Goal: Information Seeking & Learning: Check status

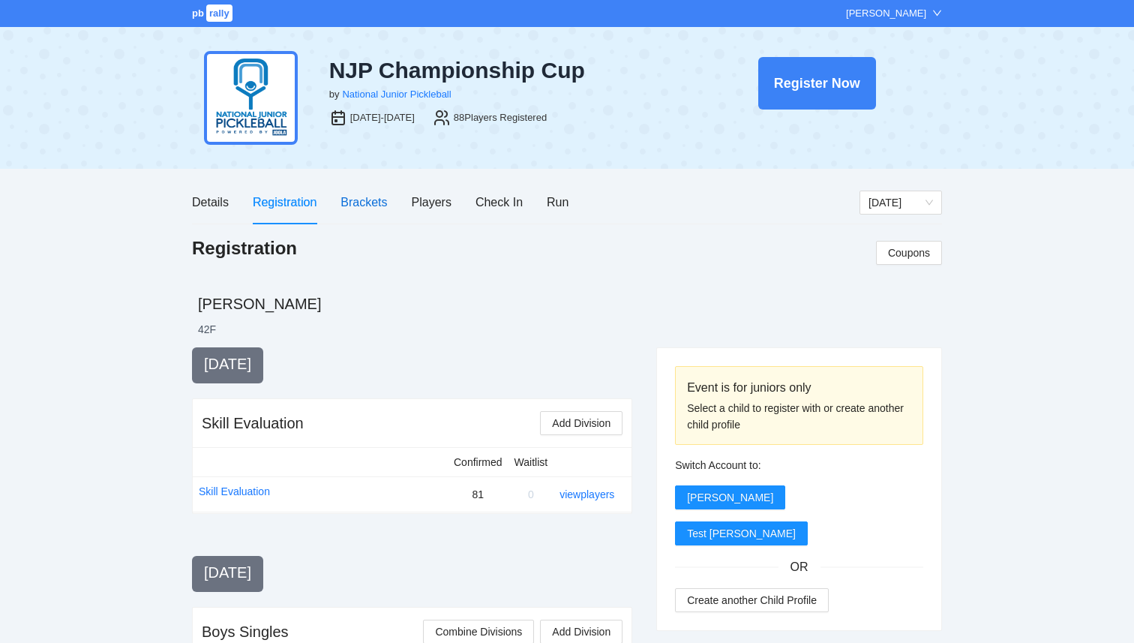
click at [383, 203] on div "Brackets" at bounding box center [364, 202] width 47 height 19
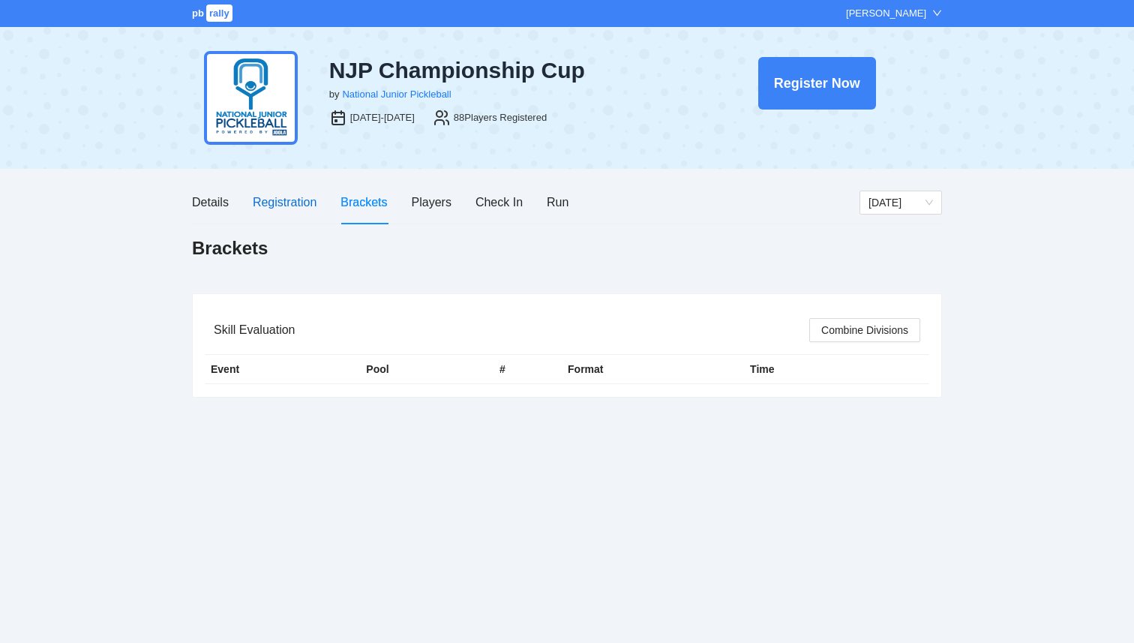
click at [304, 203] on div "Registration" at bounding box center [285, 202] width 64 height 19
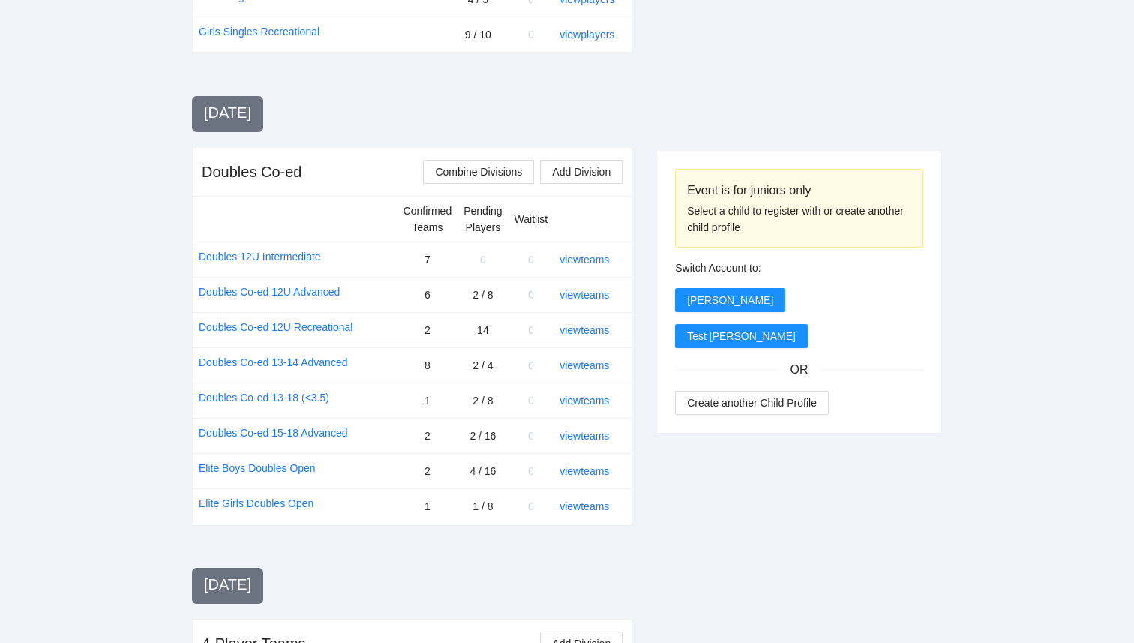
scroll to position [1160, 0]
click at [607, 332] on link "view teams" at bounding box center [585, 331] width 50 height 12
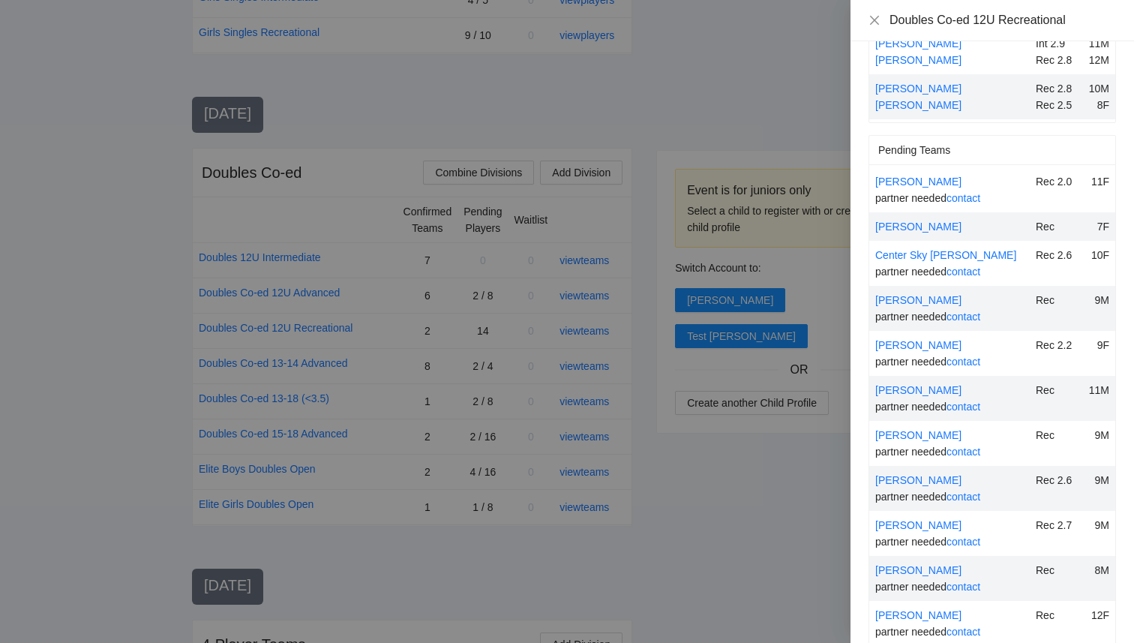
scroll to position [0, 0]
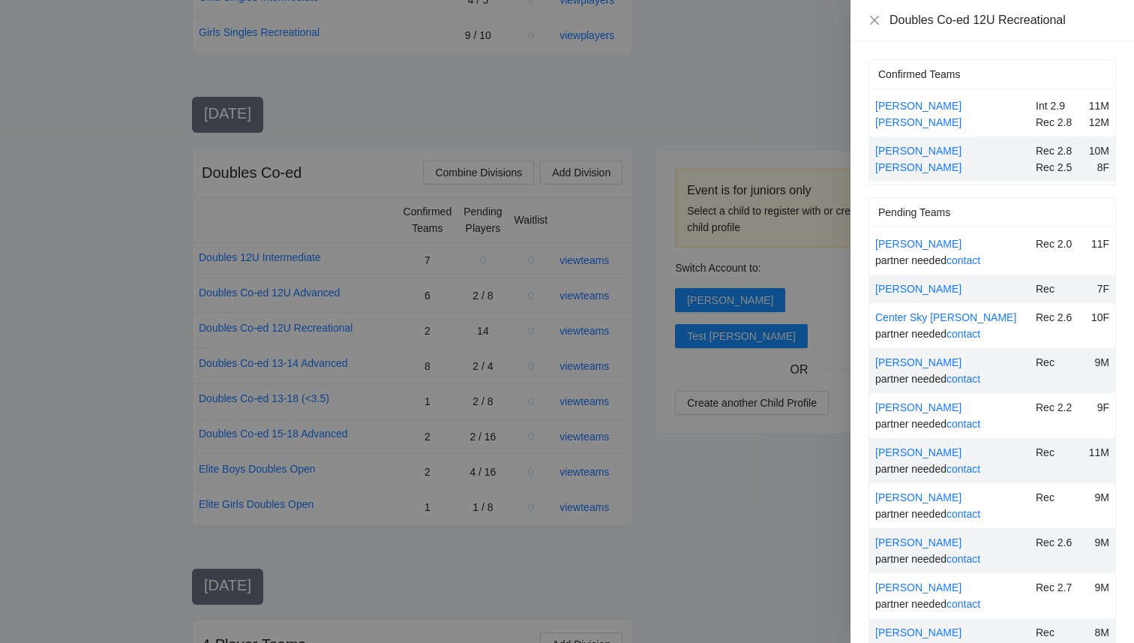
click at [743, 478] on div at bounding box center [567, 321] width 1134 height 643
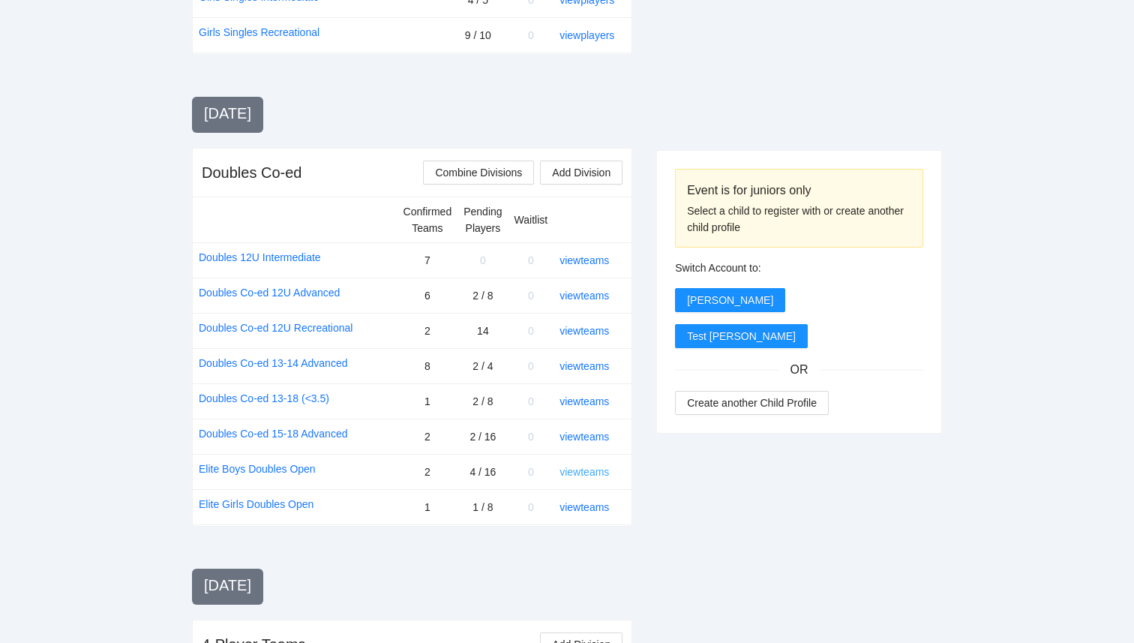
click at [586, 466] on link "view teams" at bounding box center [585, 472] width 50 height 12
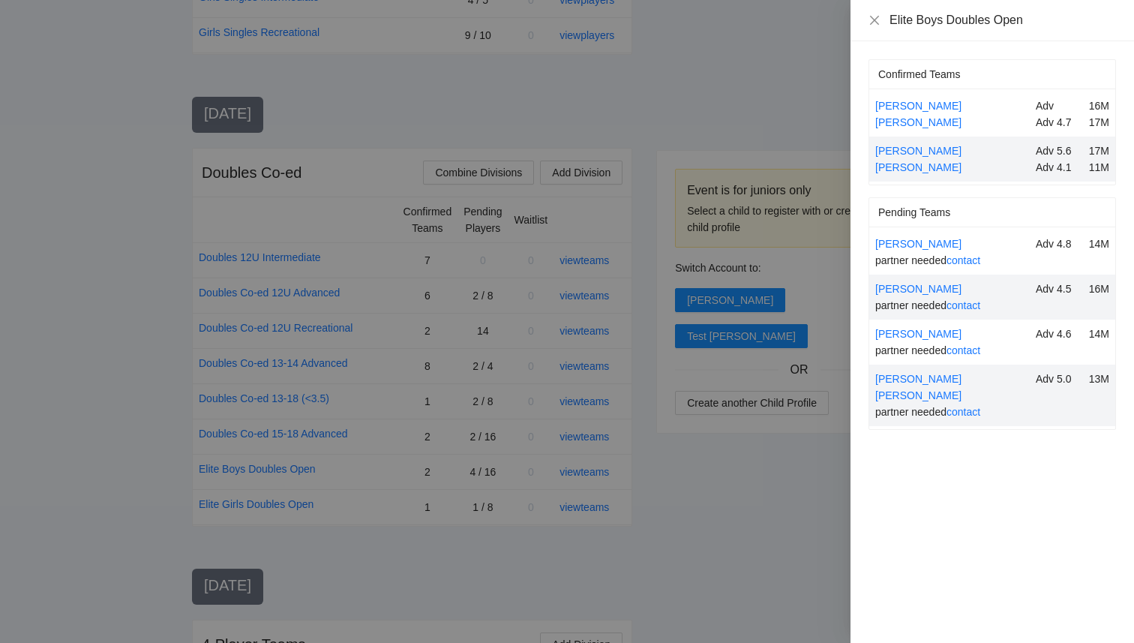
click at [899, 86] on div "Confirmed Teams" at bounding box center [992, 74] width 228 height 29
click at [752, 119] on div at bounding box center [567, 321] width 1134 height 643
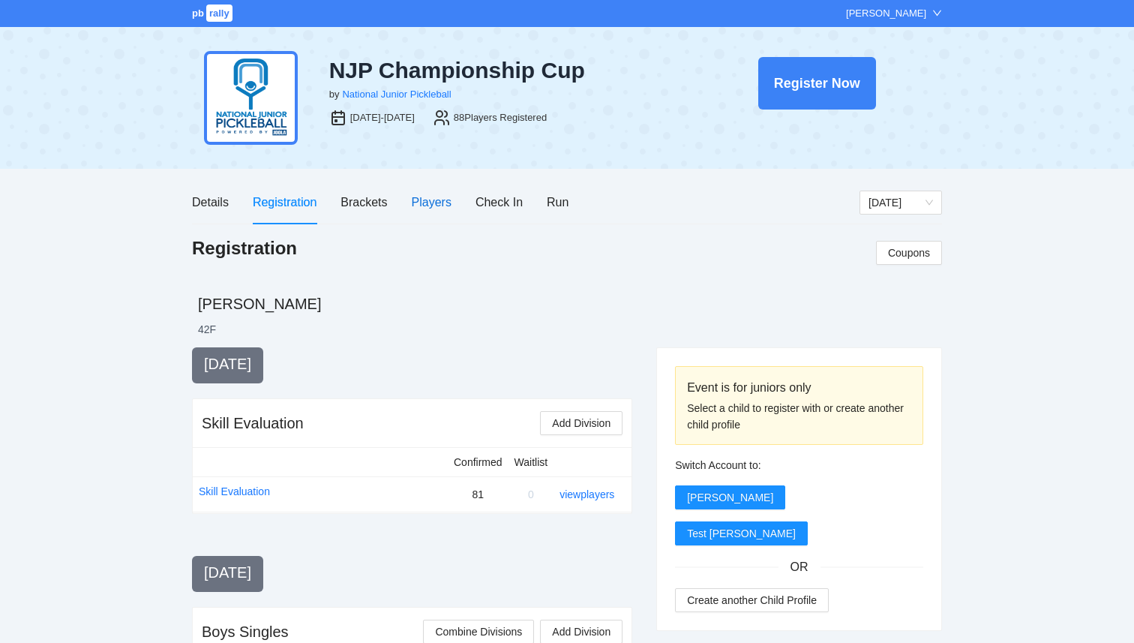
click at [417, 206] on div "Players" at bounding box center [432, 202] width 40 height 19
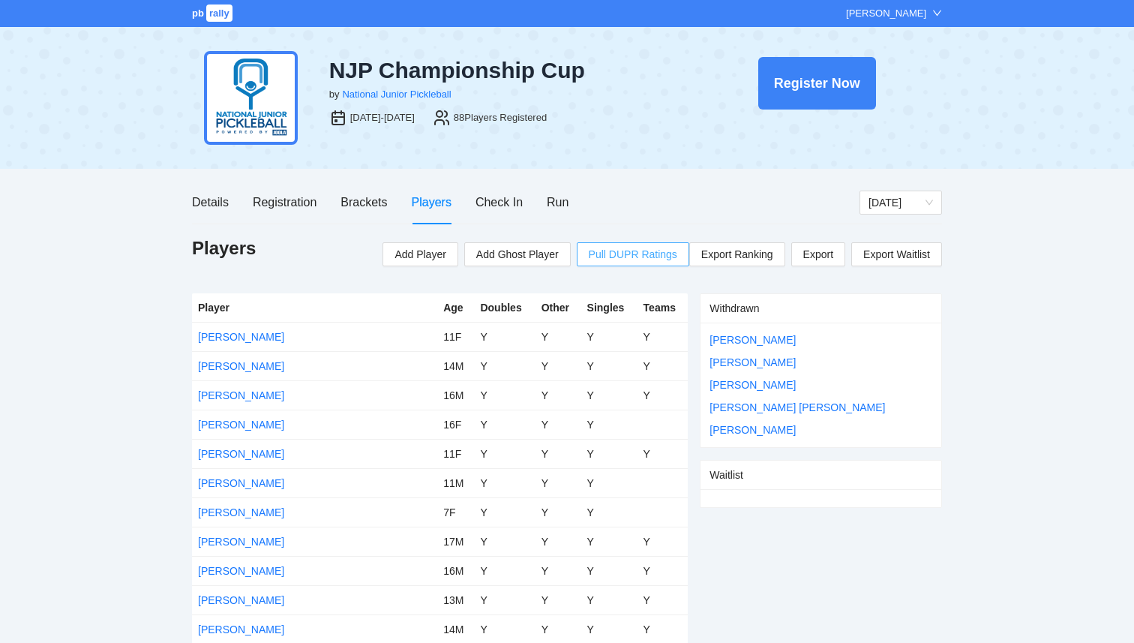
click at [636, 257] on span "Pull DUPR Ratings" at bounding box center [633, 254] width 89 height 17
click at [293, 212] on div "Registration" at bounding box center [285, 202] width 64 height 43
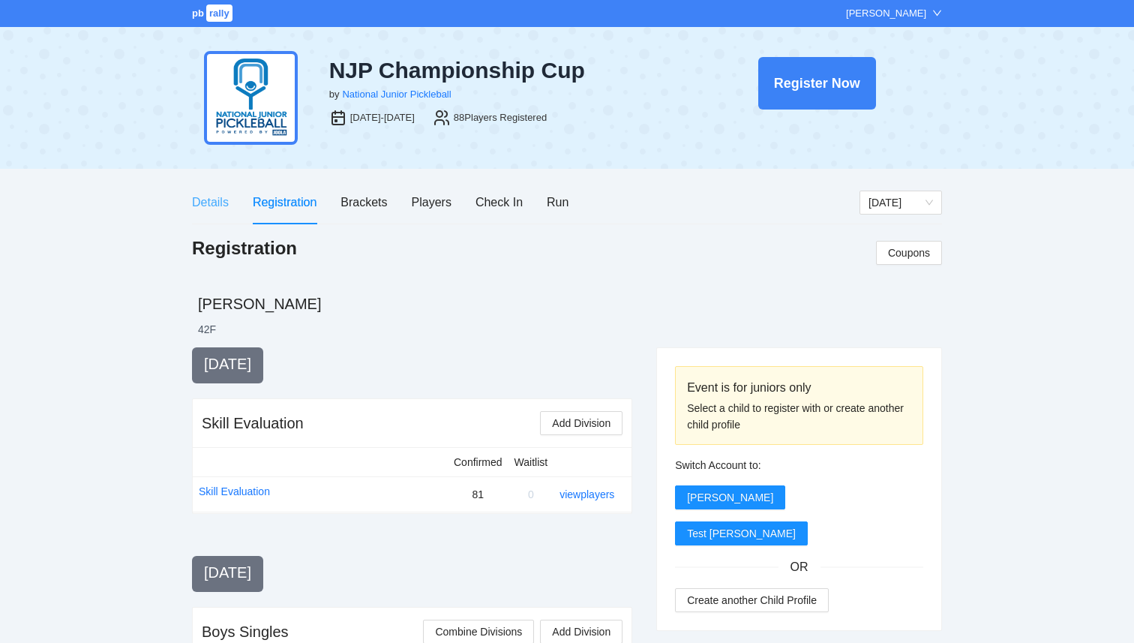
click at [218, 212] on div "Details" at bounding box center [210, 202] width 37 height 43
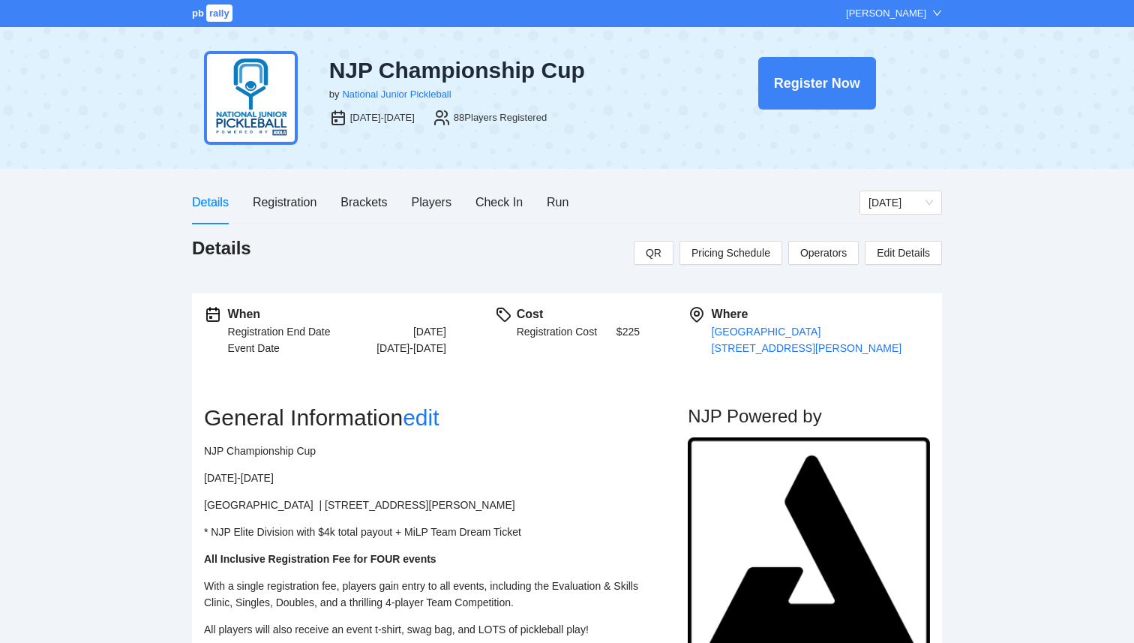
scroll to position [17, 0]
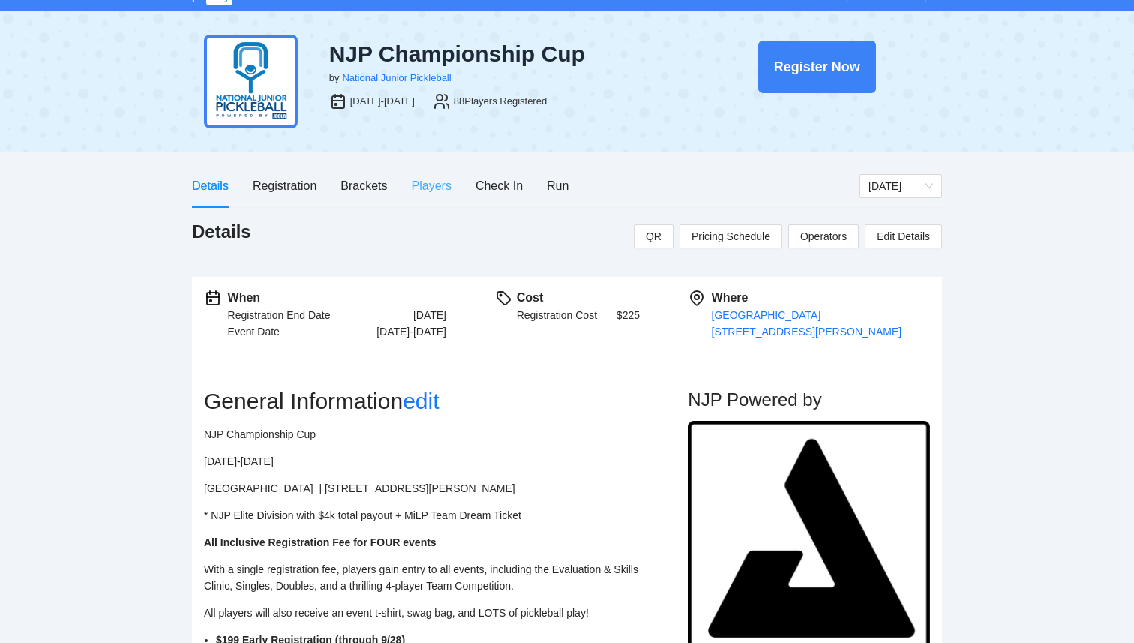
click at [447, 170] on div "Players" at bounding box center [432, 185] width 40 height 43
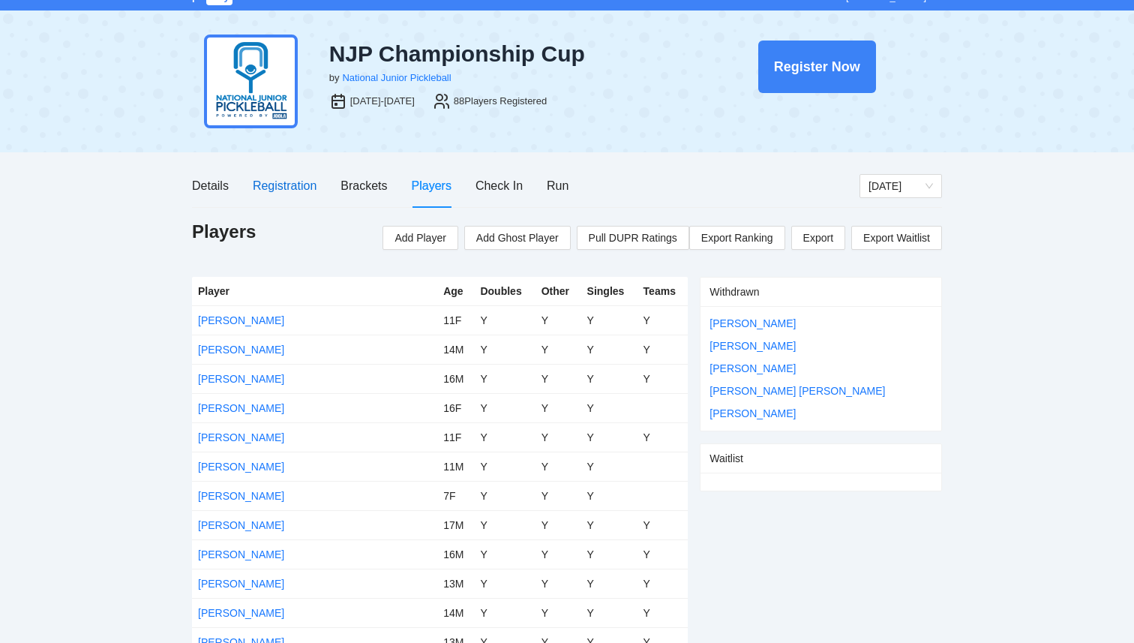
click at [288, 193] on div "Registration" at bounding box center [285, 185] width 64 height 19
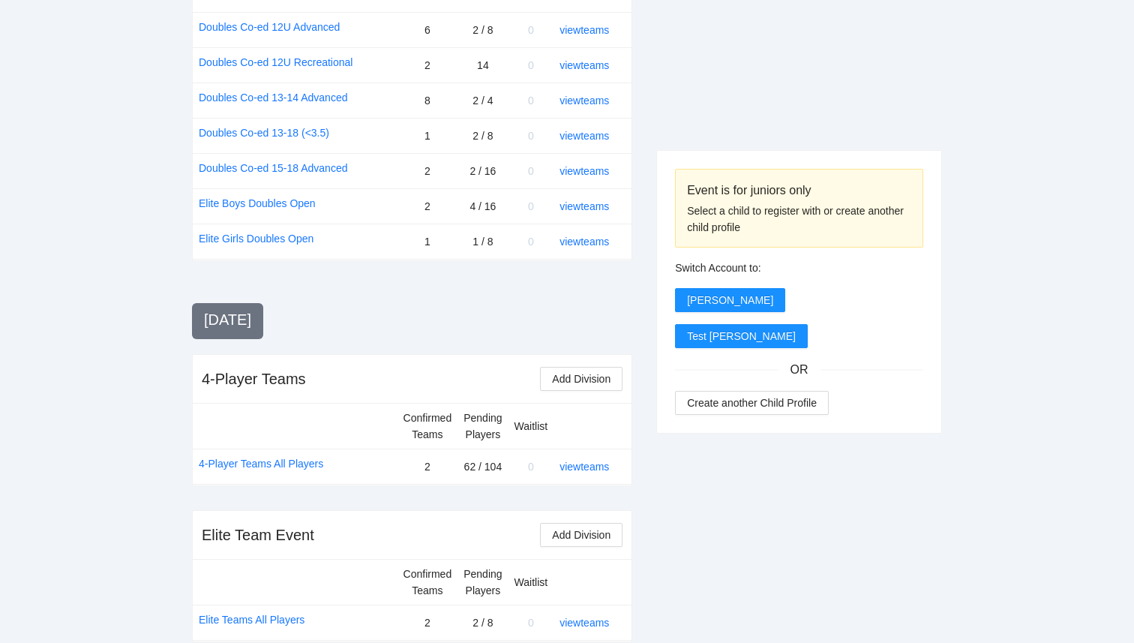
scroll to position [1435, 0]
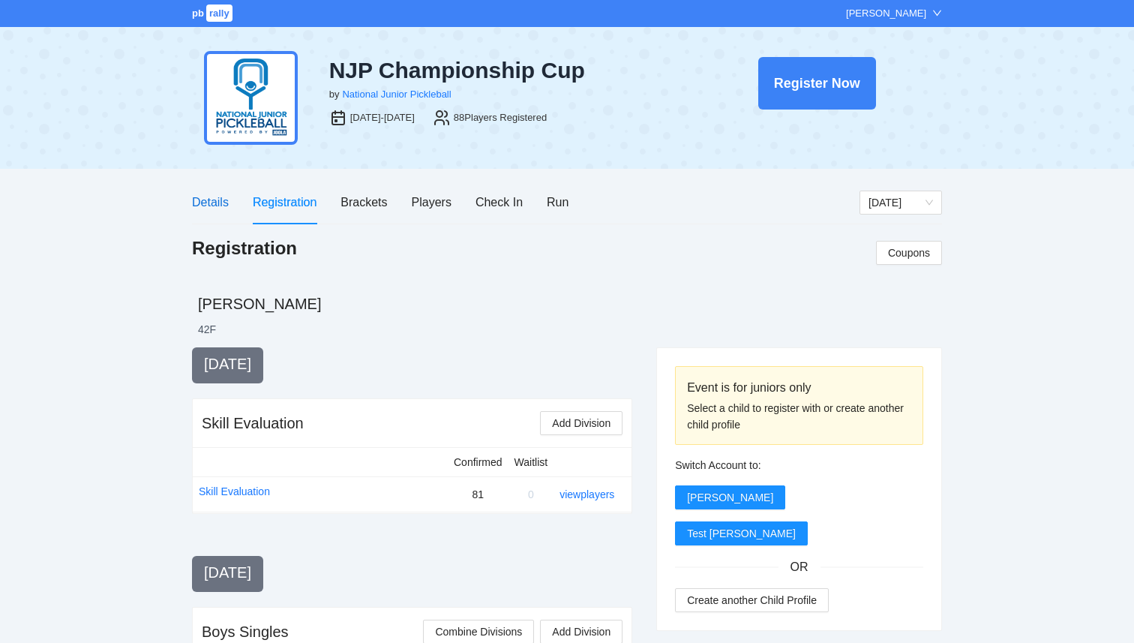
click at [214, 208] on div "Details" at bounding box center [210, 202] width 37 height 19
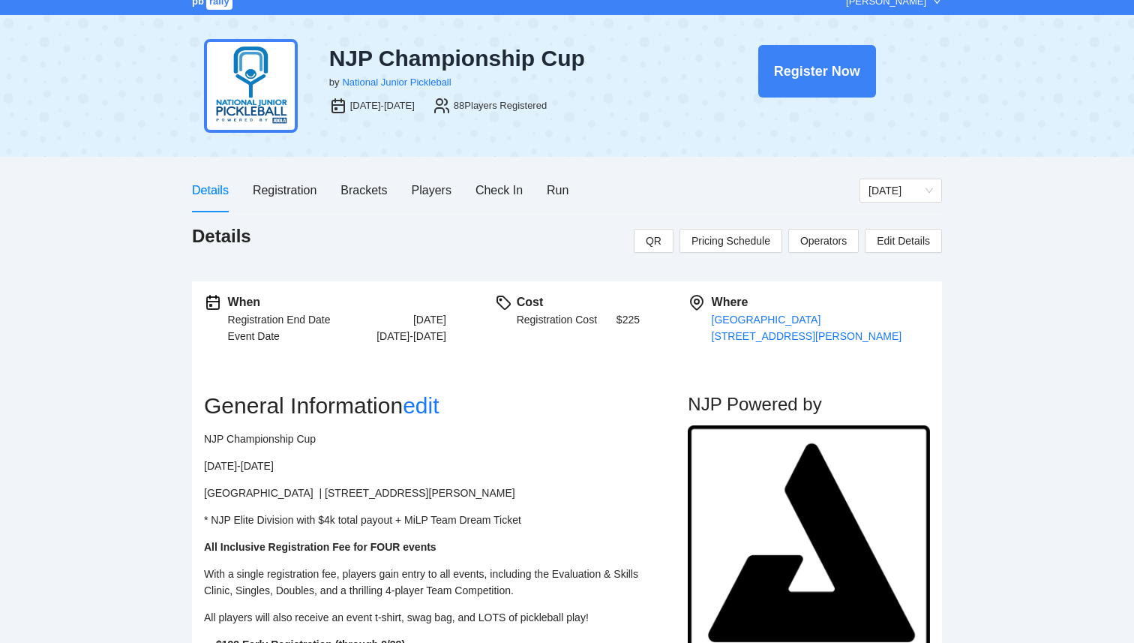
scroll to position [11, 0]
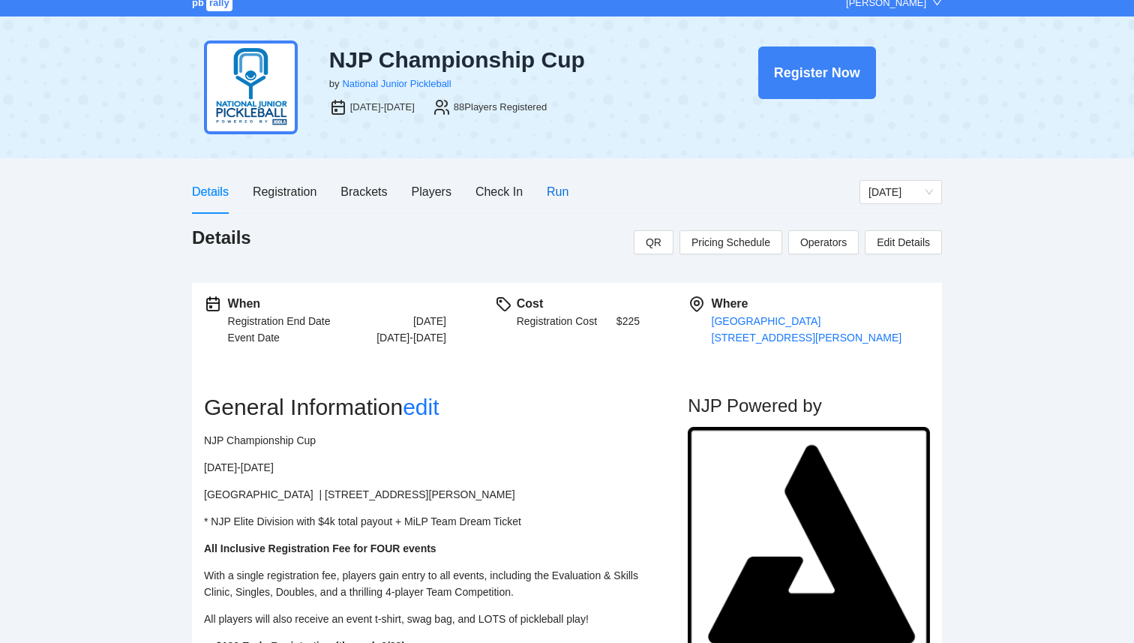
click at [551, 196] on div "Run" at bounding box center [558, 191] width 22 height 19
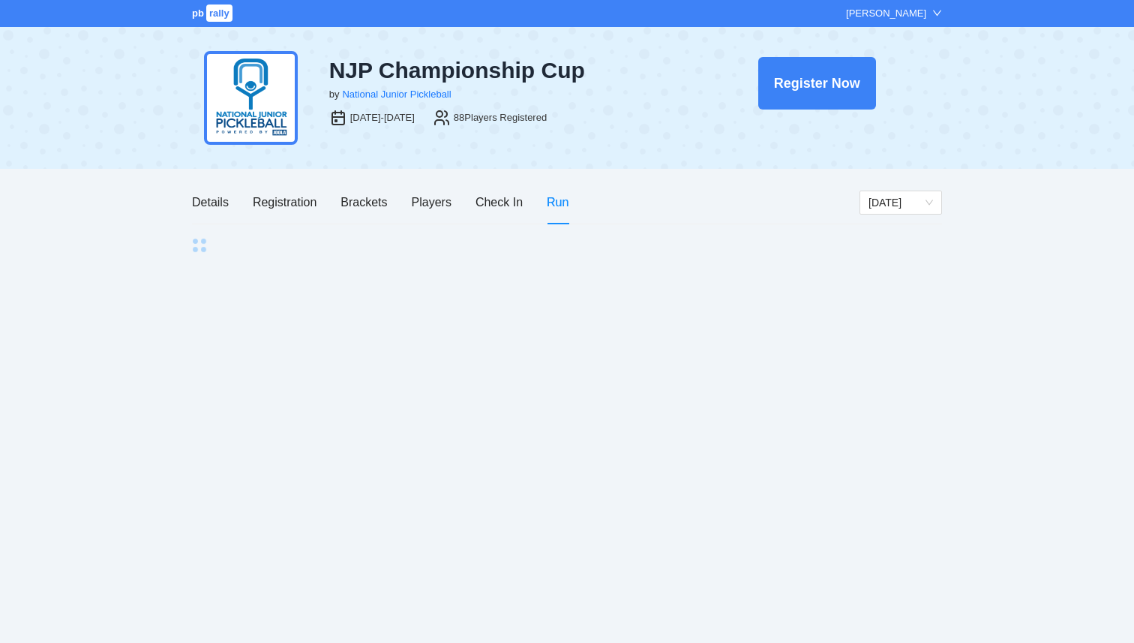
scroll to position [0, 0]
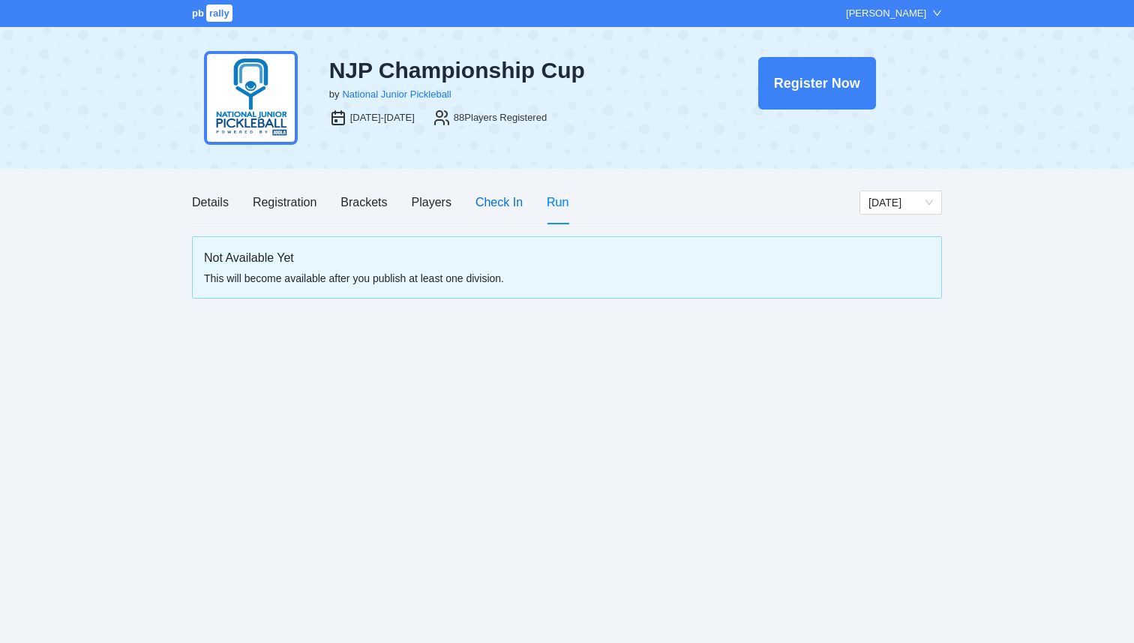
click at [497, 206] on div "Check In" at bounding box center [499, 202] width 47 height 19
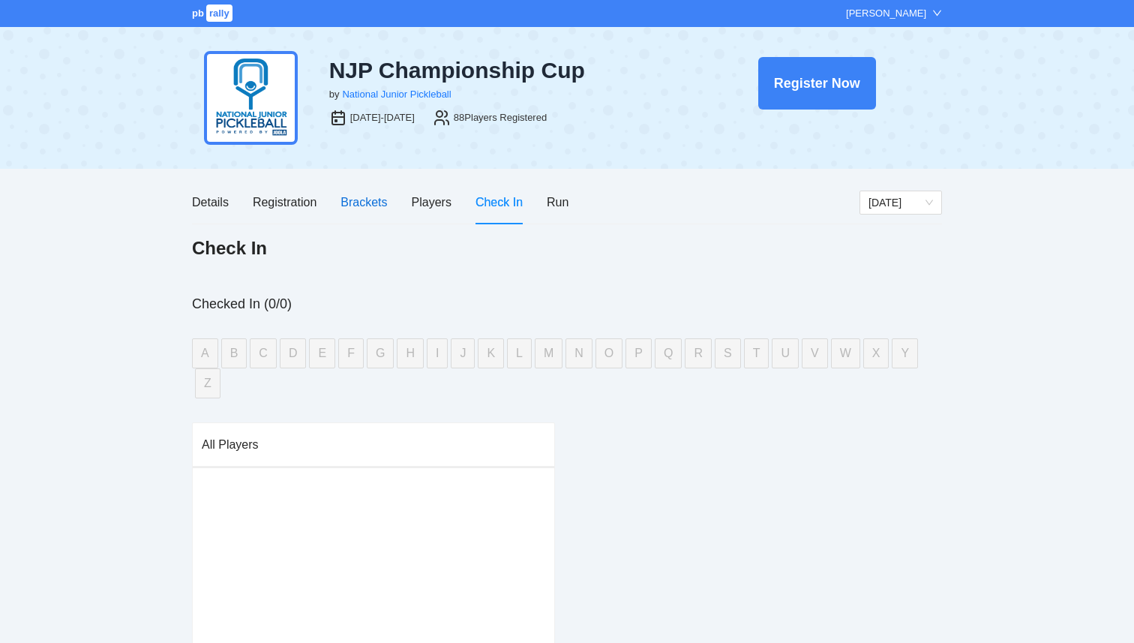
click at [371, 204] on div "Brackets" at bounding box center [364, 202] width 47 height 19
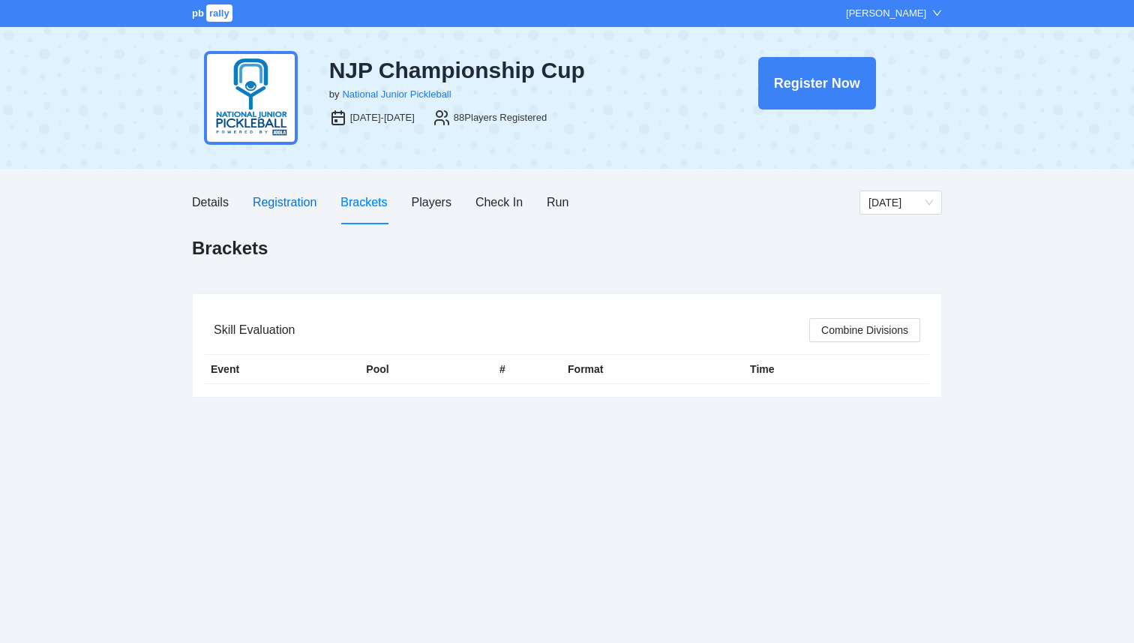
click at [298, 200] on div "Registration" at bounding box center [285, 202] width 64 height 19
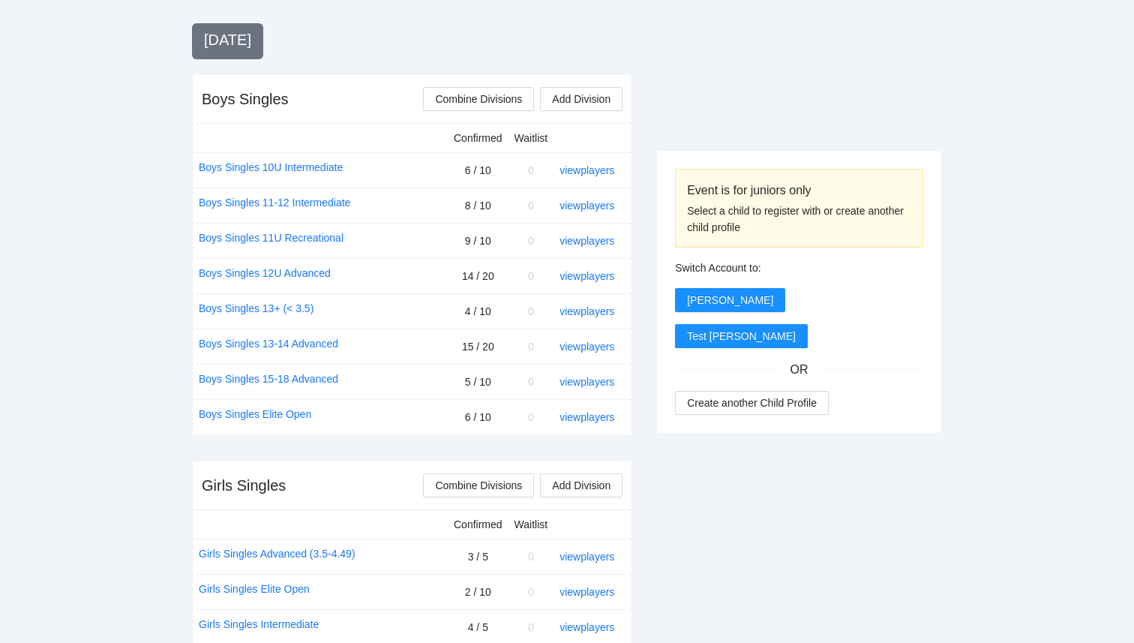
scroll to position [533, 0]
click at [587, 278] on link "view players" at bounding box center [587, 275] width 55 height 12
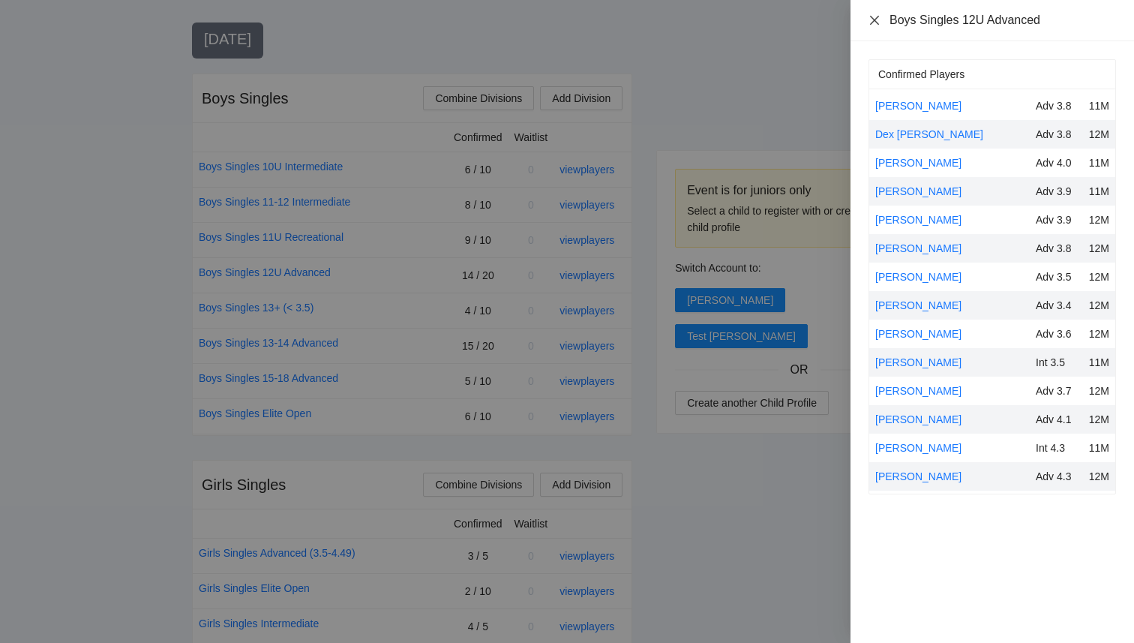
click at [876, 20] on icon "close" at bounding box center [875, 20] width 12 height 12
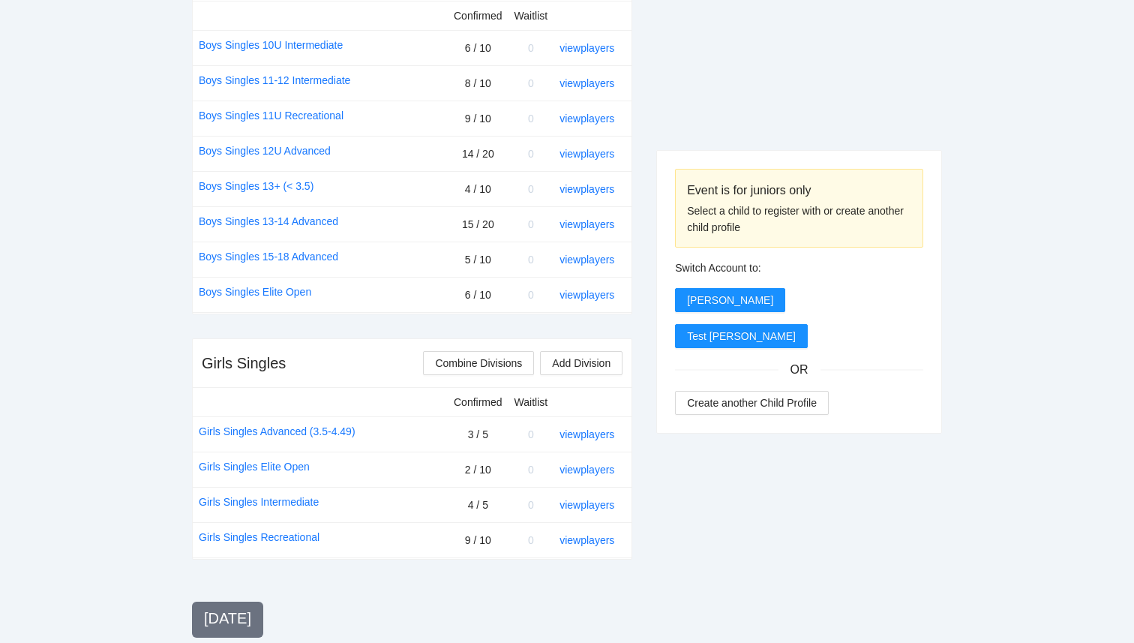
scroll to position [668, 0]
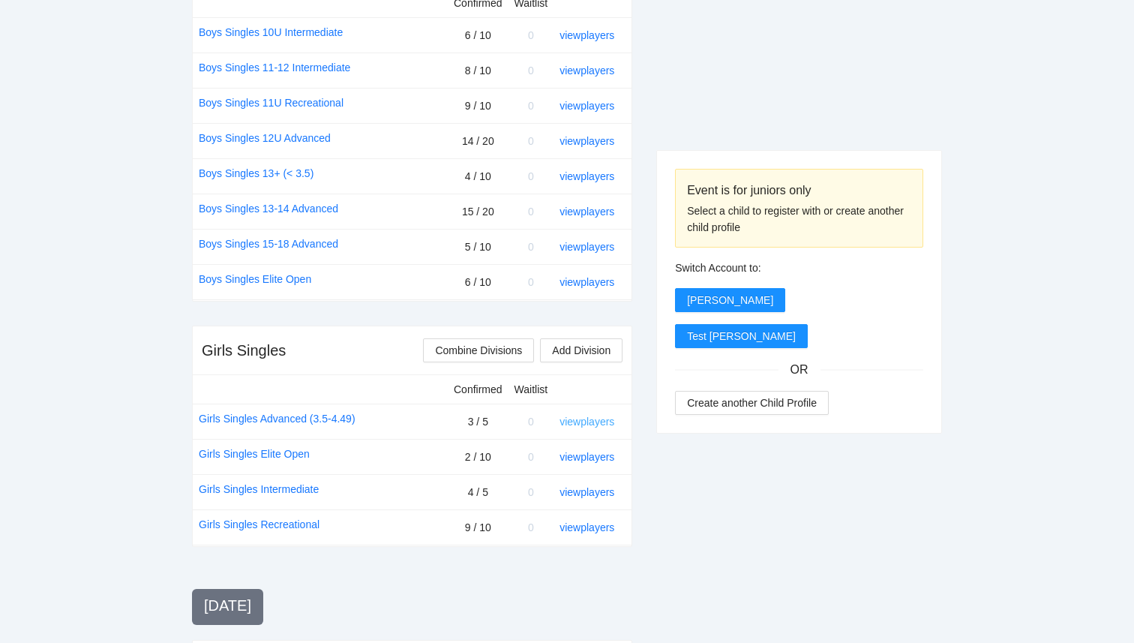
click at [581, 419] on link "view players" at bounding box center [587, 422] width 55 height 12
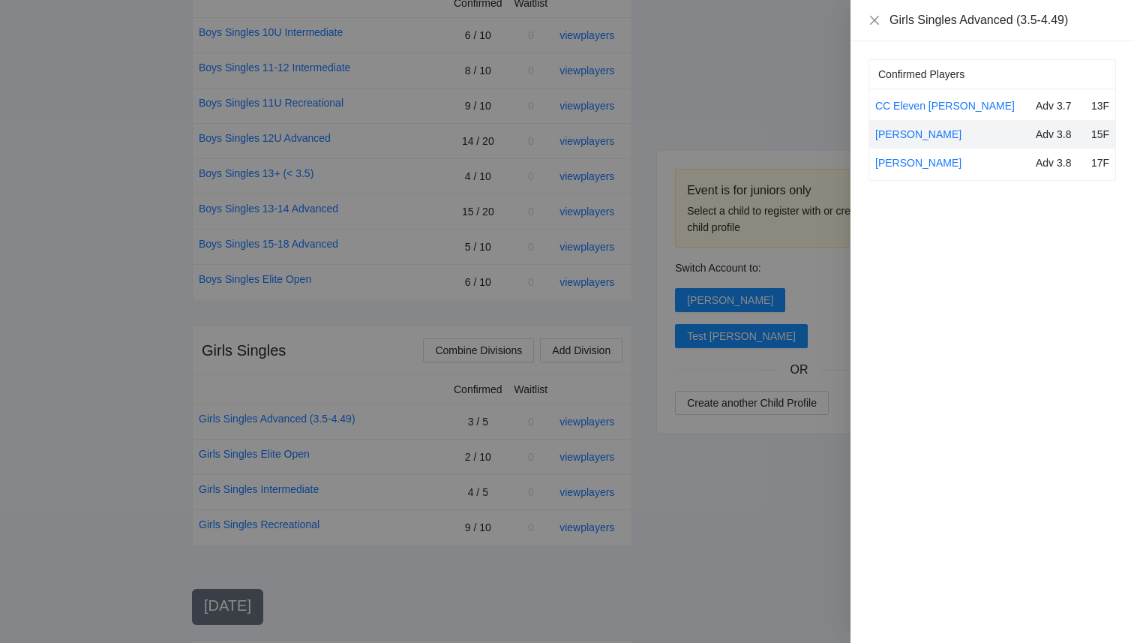
click at [802, 122] on div at bounding box center [567, 321] width 1134 height 643
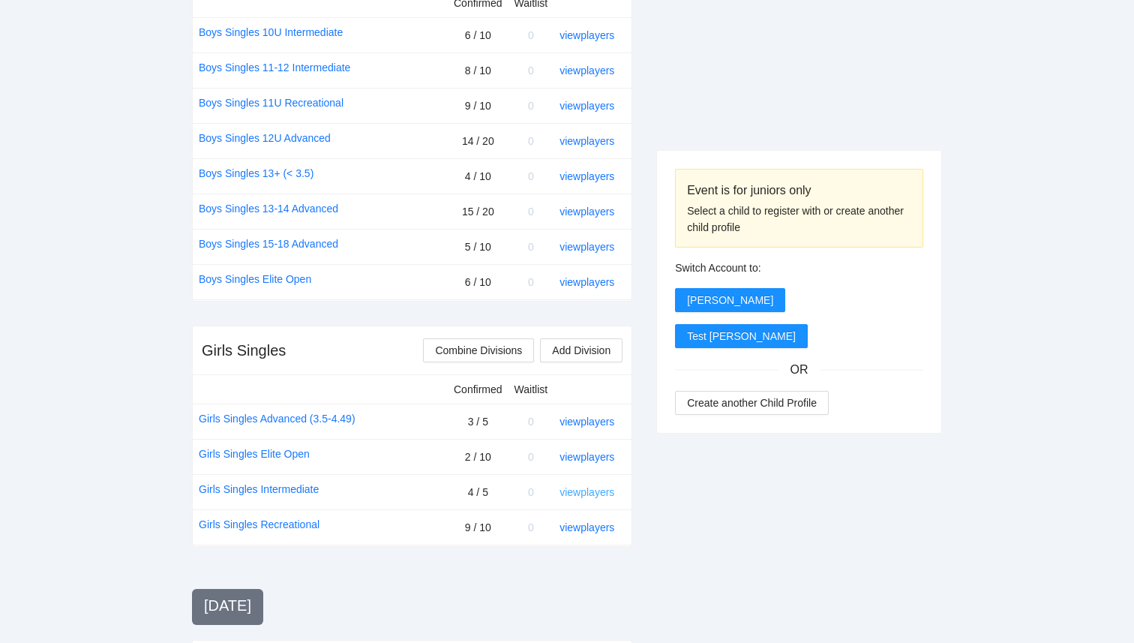
click at [575, 494] on link "view players" at bounding box center [587, 492] width 55 height 12
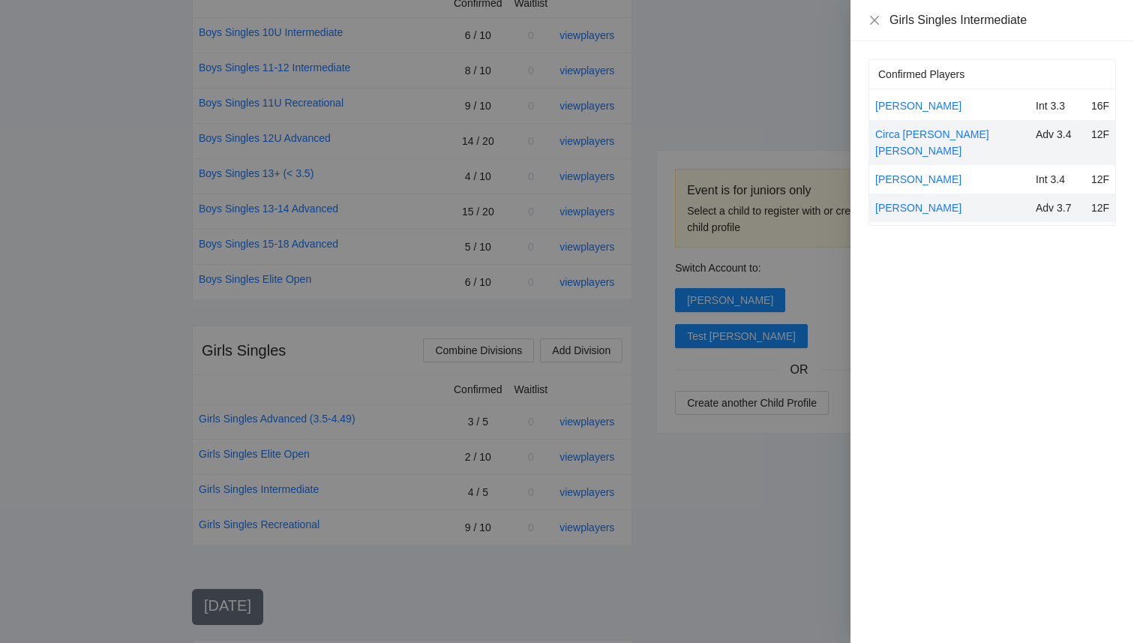
click at [748, 503] on div at bounding box center [567, 321] width 1134 height 643
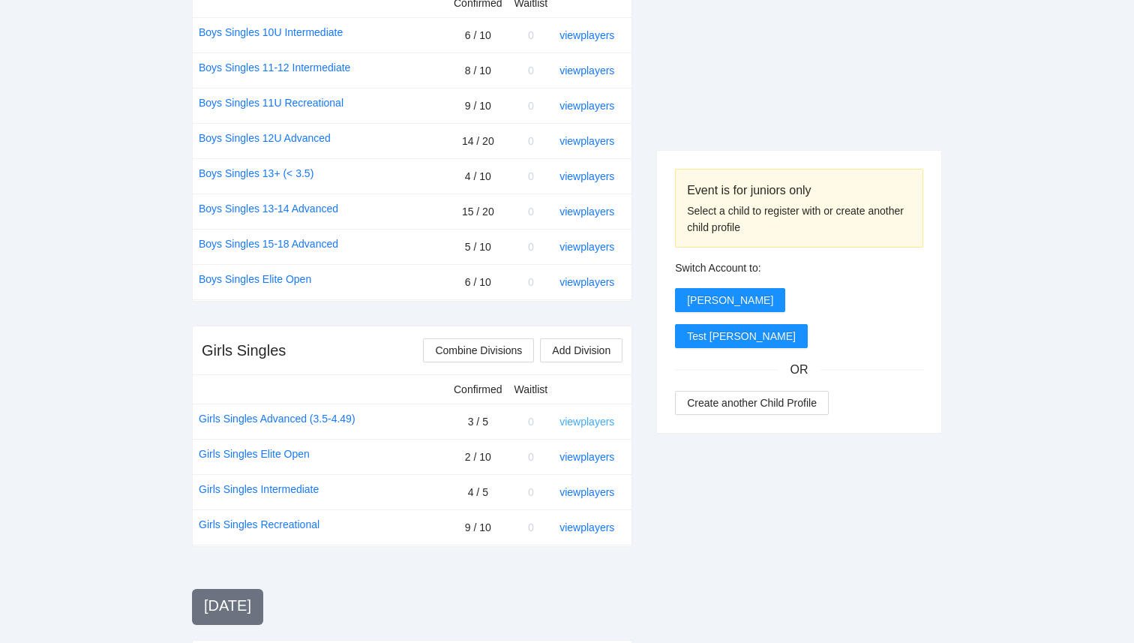
click at [584, 416] on link "view players" at bounding box center [587, 422] width 55 height 12
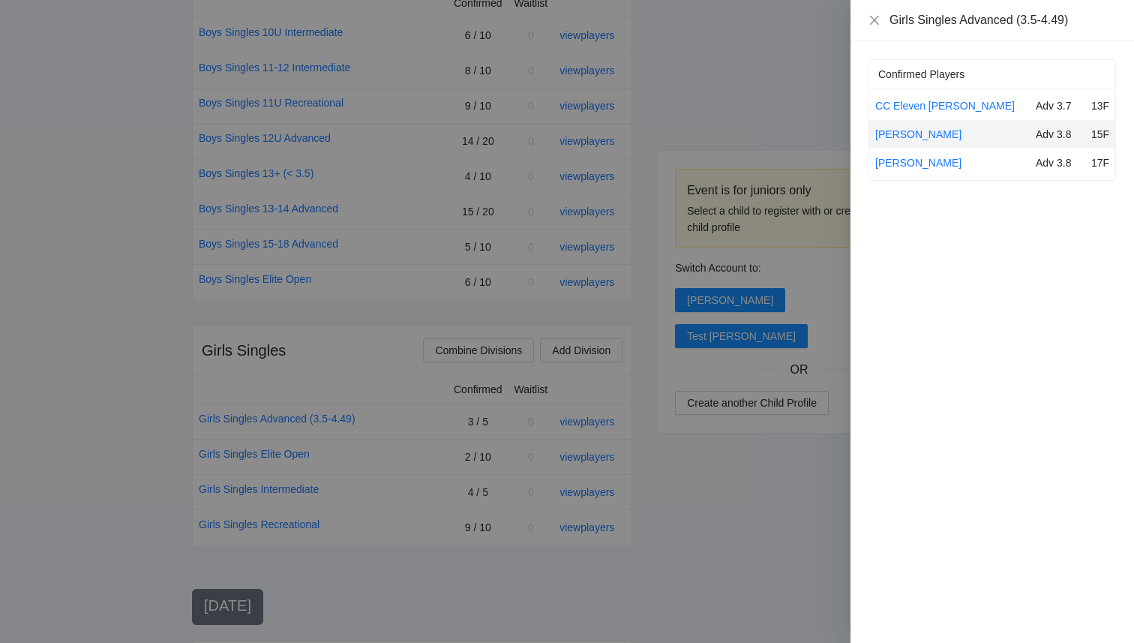
click at [584, 458] on div at bounding box center [567, 321] width 1134 height 643
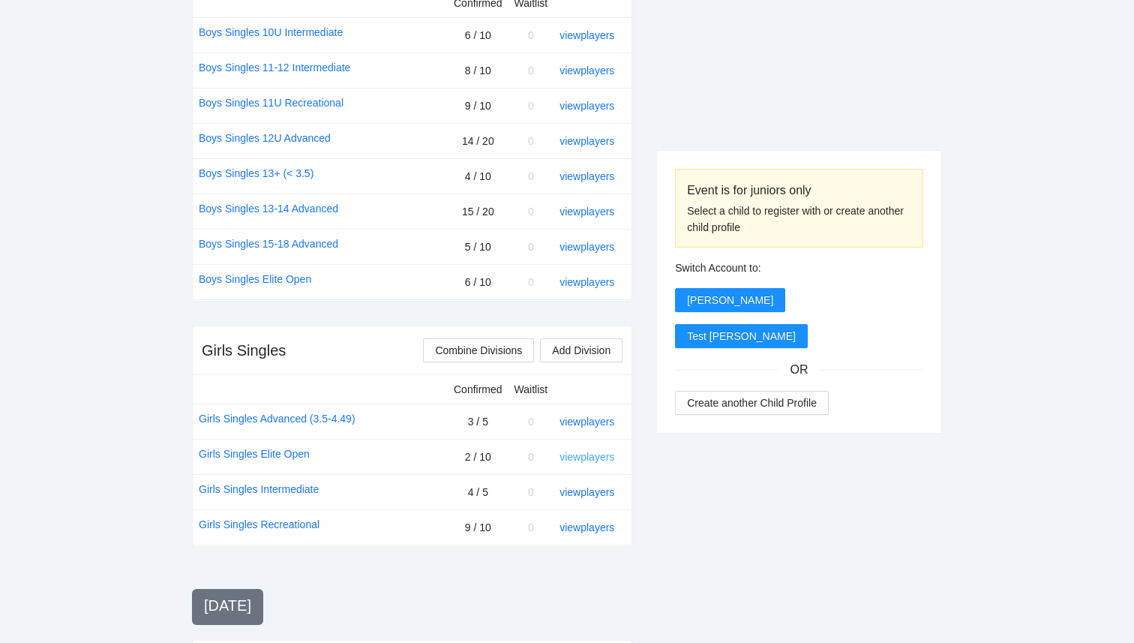
click at [584, 460] on link "view players" at bounding box center [587, 457] width 55 height 12
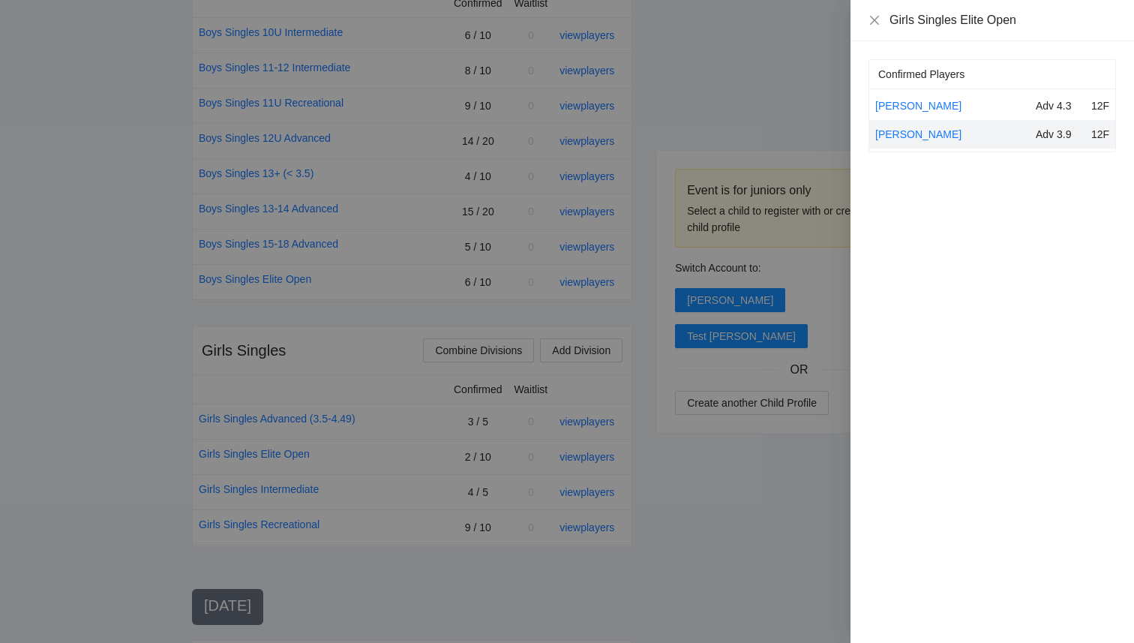
click at [584, 421] on div at bounding box center [567, 321] width 1134 height 643
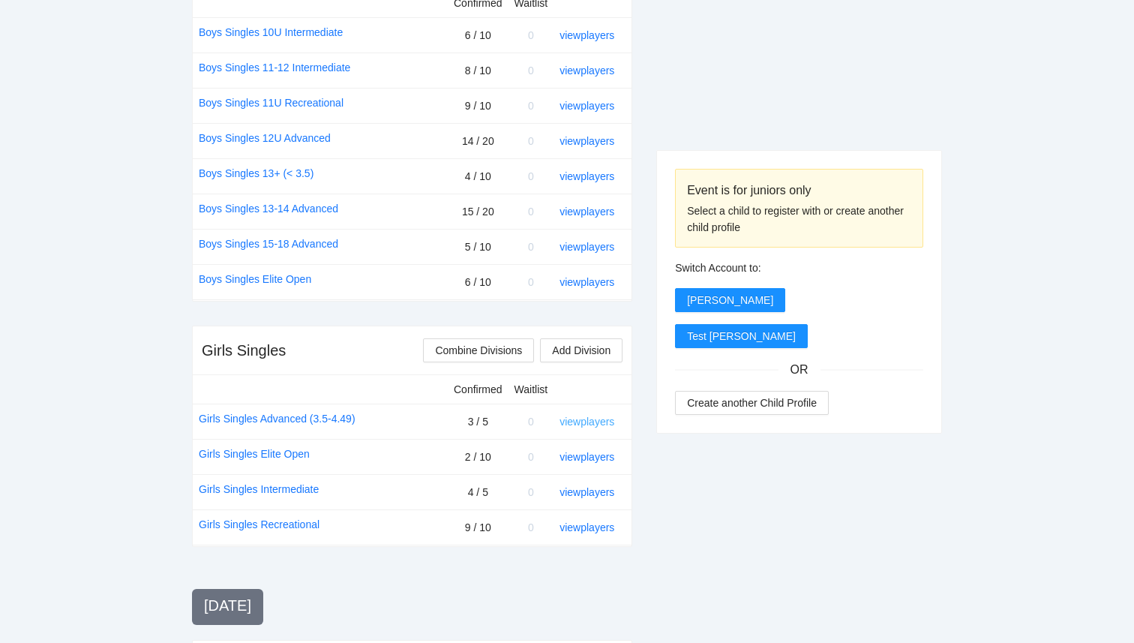
click at [584, 421] on link "view players" at bounding box center [587, 422] width 55 height 12
